Goal: Task Accomplishment & Management: Manage account settings

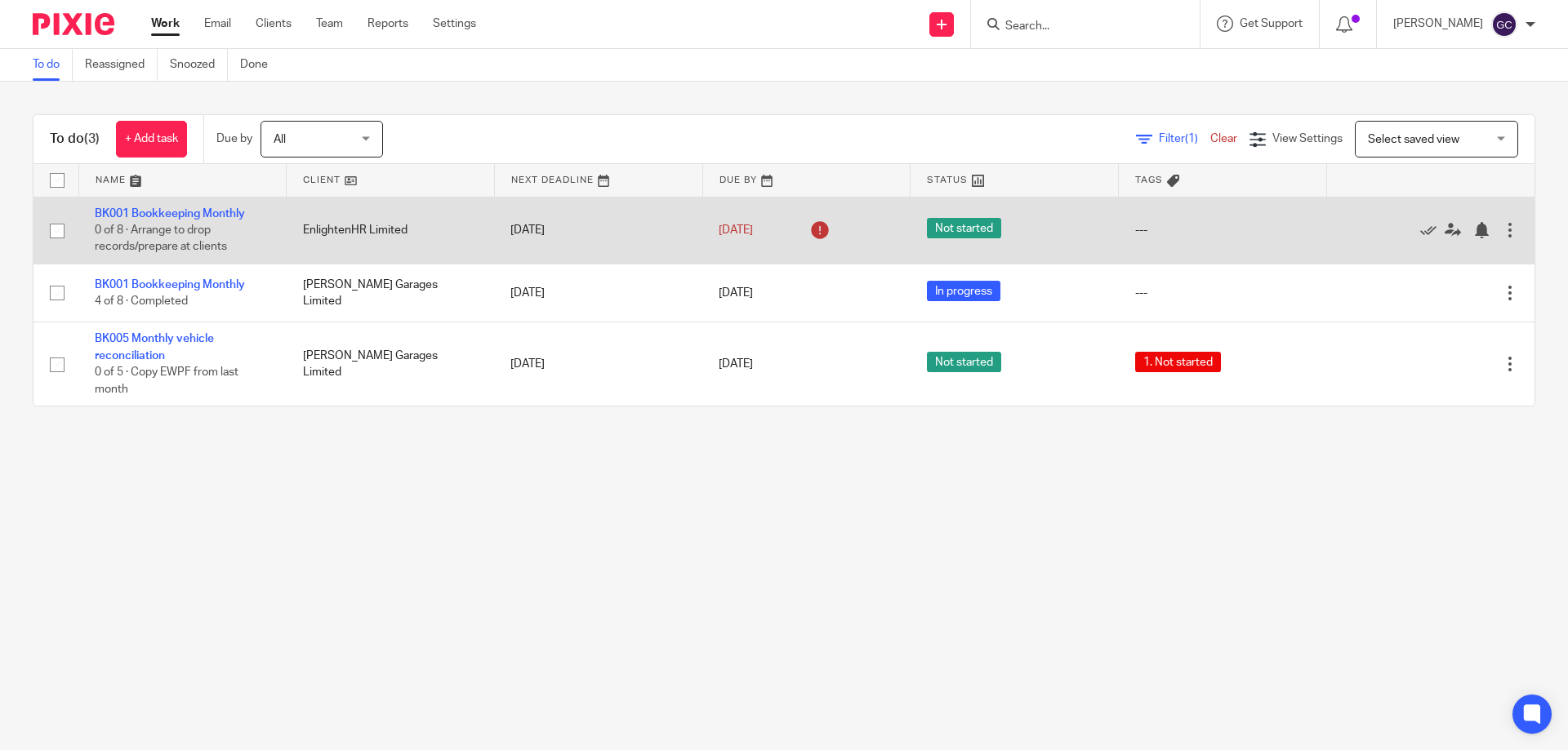
click at [955, 228] on span "Not started" at bounding box center [964, 228] width 75 height 21
click at [225, 203] on td "BK001 Bookkeeping Monthly 0 of 8 · Arrange to drop records/prepare at clients" at bounding box center [182, 230] width 208 height 67
click at [228, 209] on link "BK001 Bookkeeping Monthly" at bounding box center [169, 213] width 150 height 12
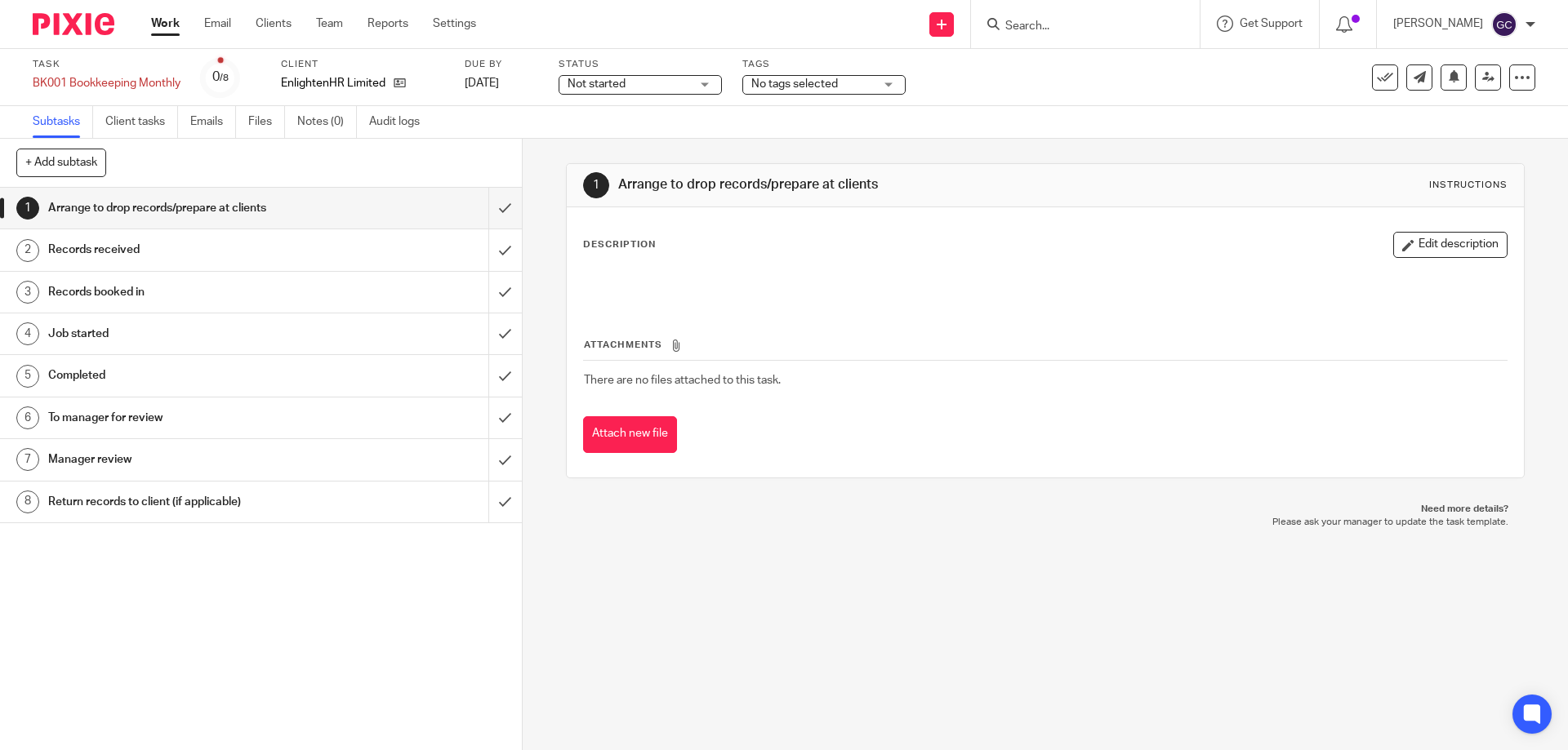
click at [709, 83] on div "Not started Not started" at bounding box center [639, 85] width 163 height 20
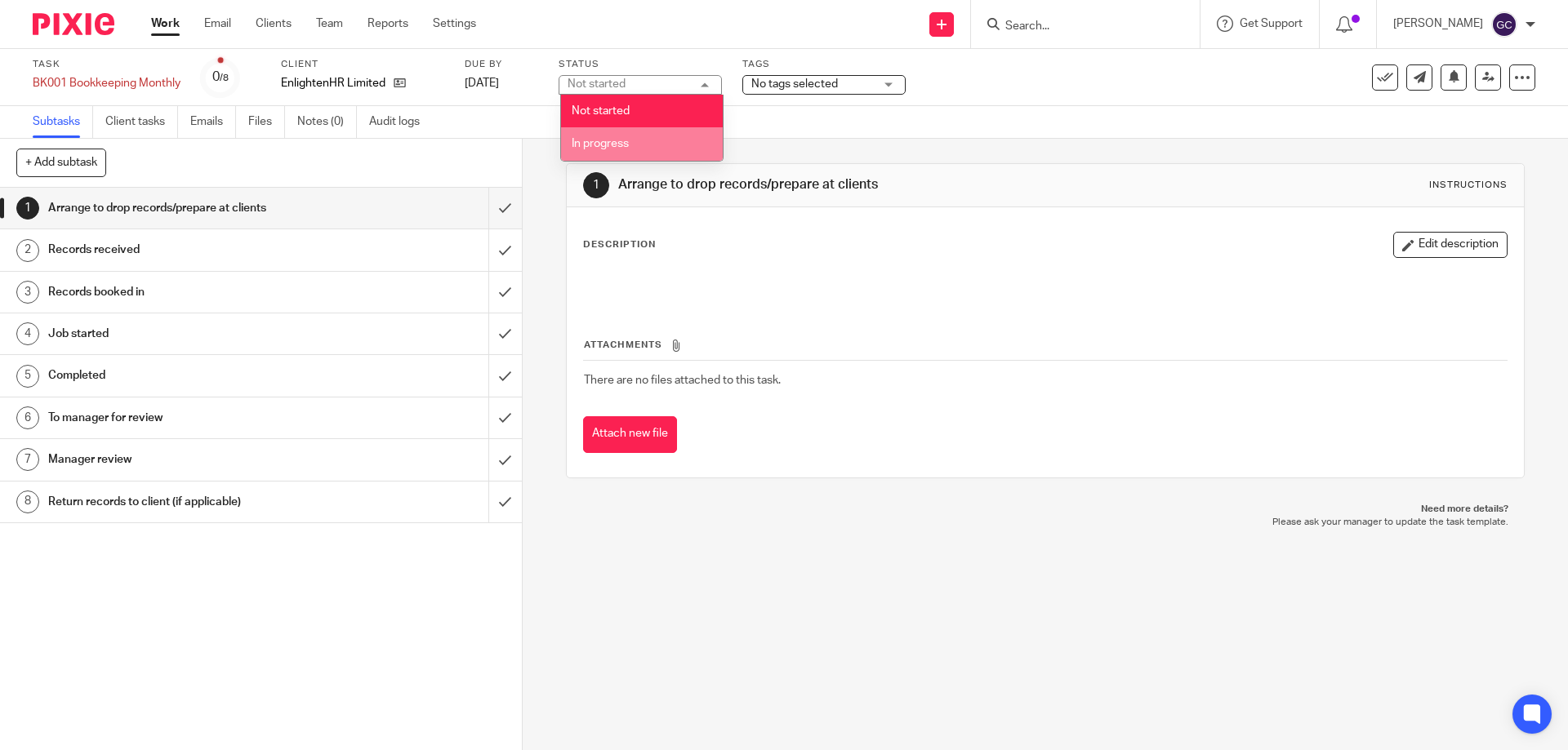
click at [639, 140] on li "In progress" at bounding box center [642, 143] width 162 height 33
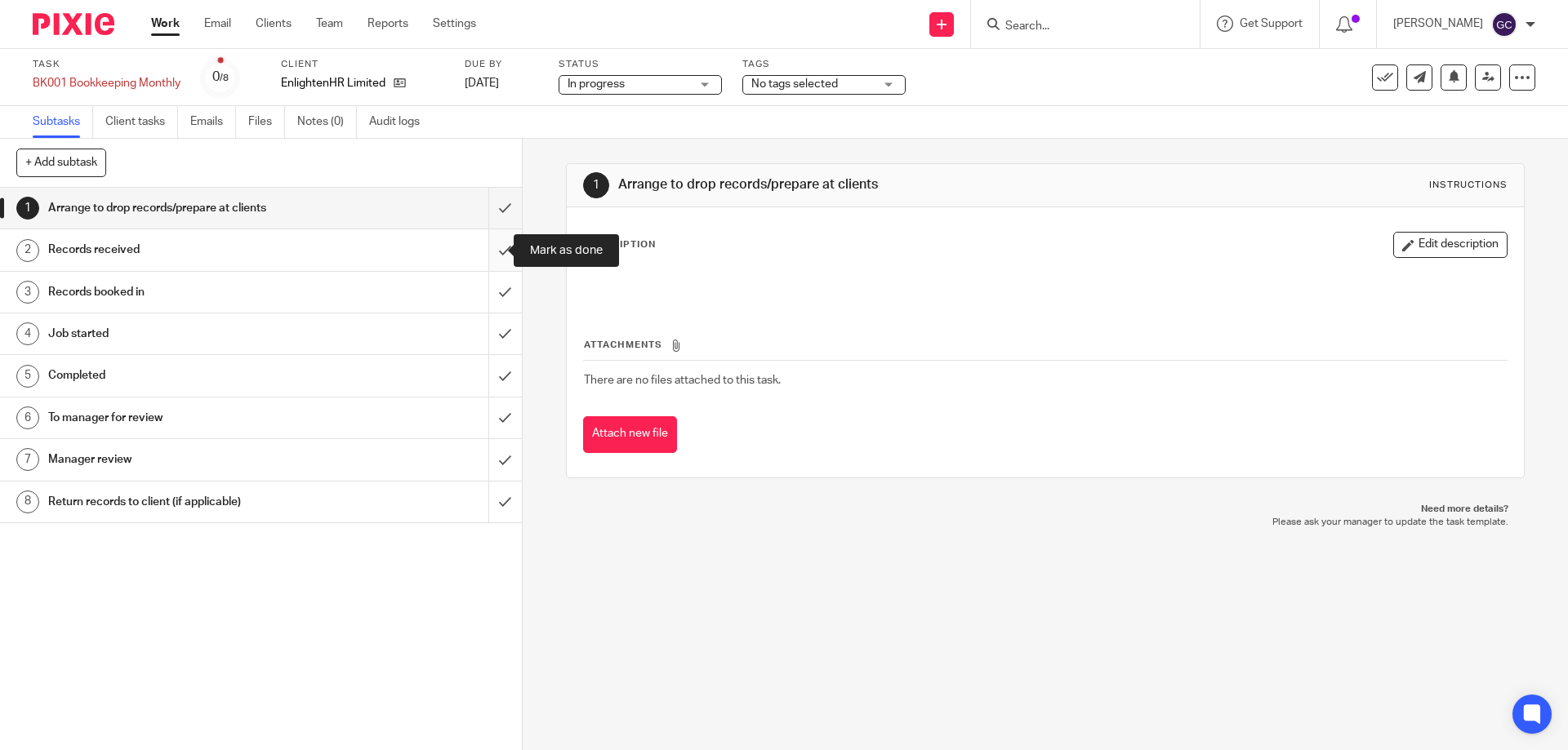
click at [488, 250] on input "submit" at bounding box center [261, 249] width 522 height 41
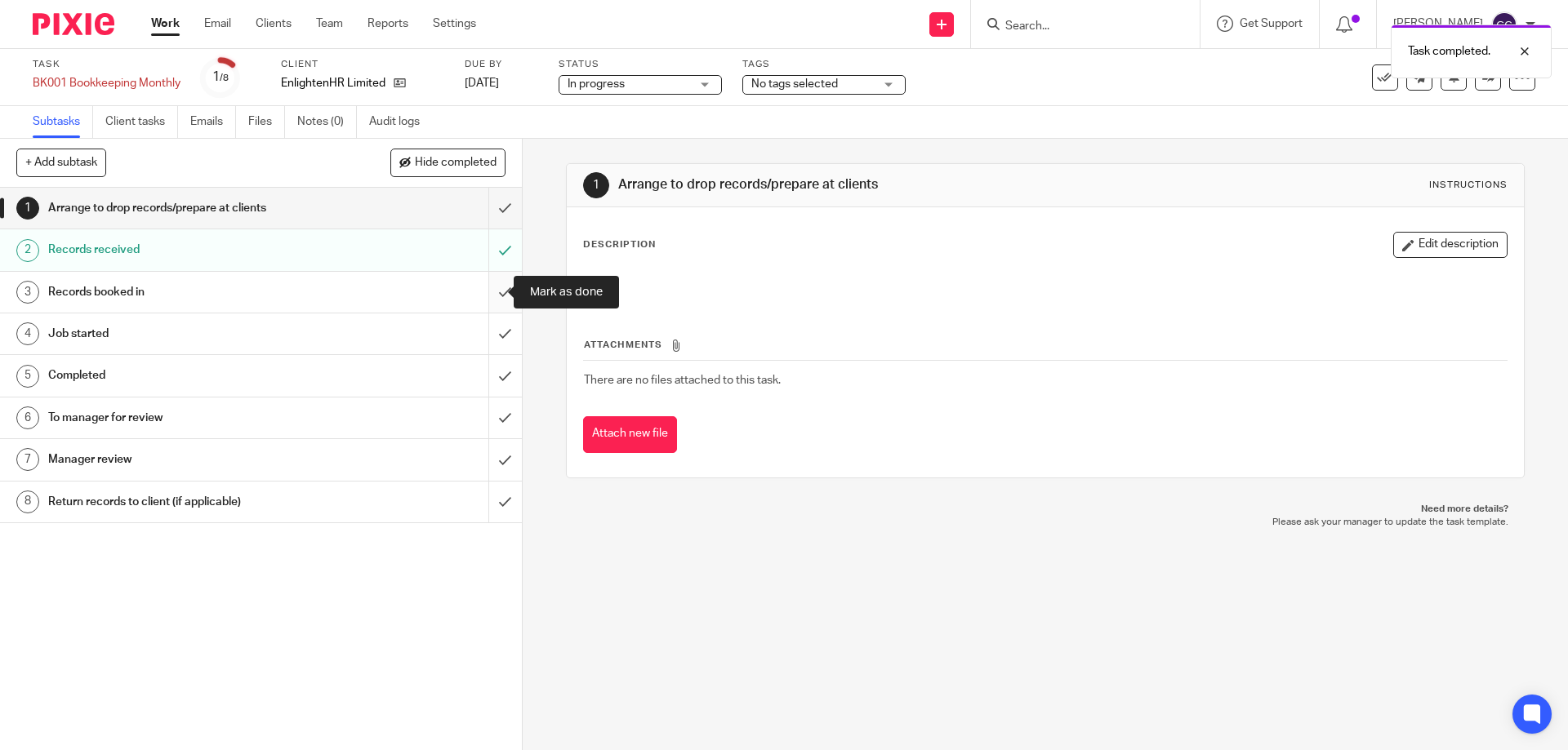
click at [487, 294] on input "submit" at bounding box center [261, 292] width 522 height 41
click at [485, 333] on input "submit" at bounding box center [261, 333] width 522 height 41
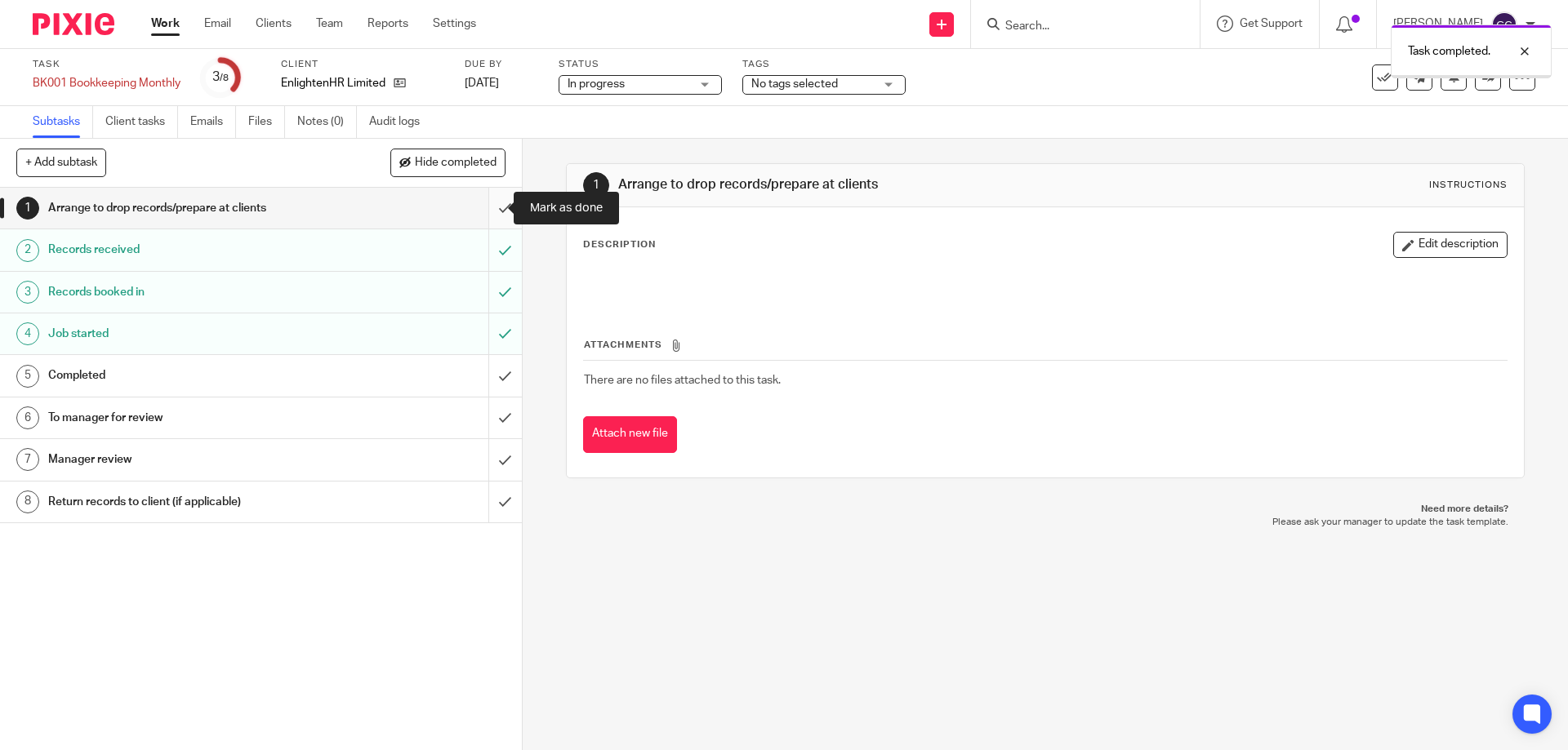
click at [487, 201] on input "submit" at bounding box center [261, 208] width 522 height 41
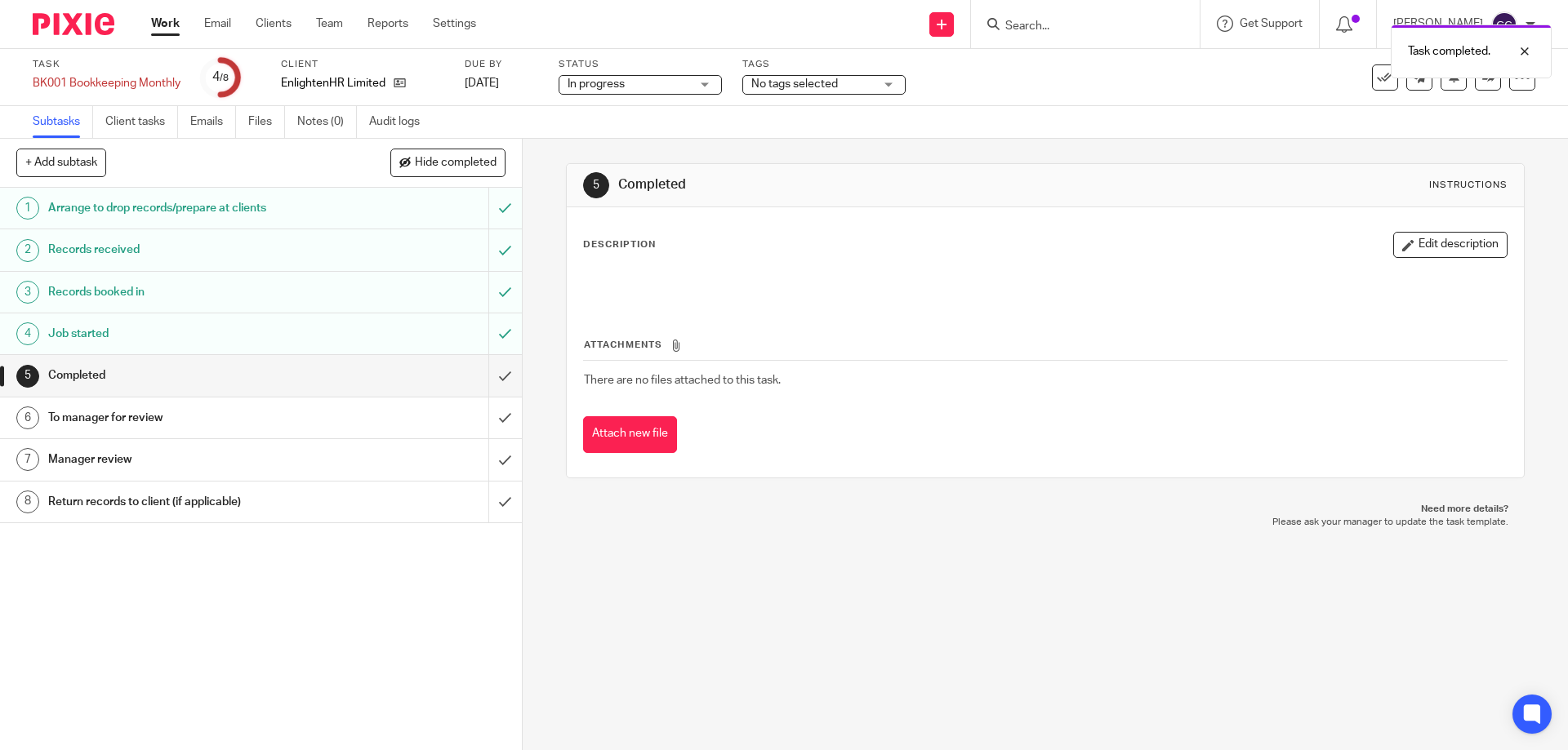
click at [86, 24] on img at bounding box center [73, 24] width 82 height 22
